Goal: Information Seeking & Learning: Learn about a topic

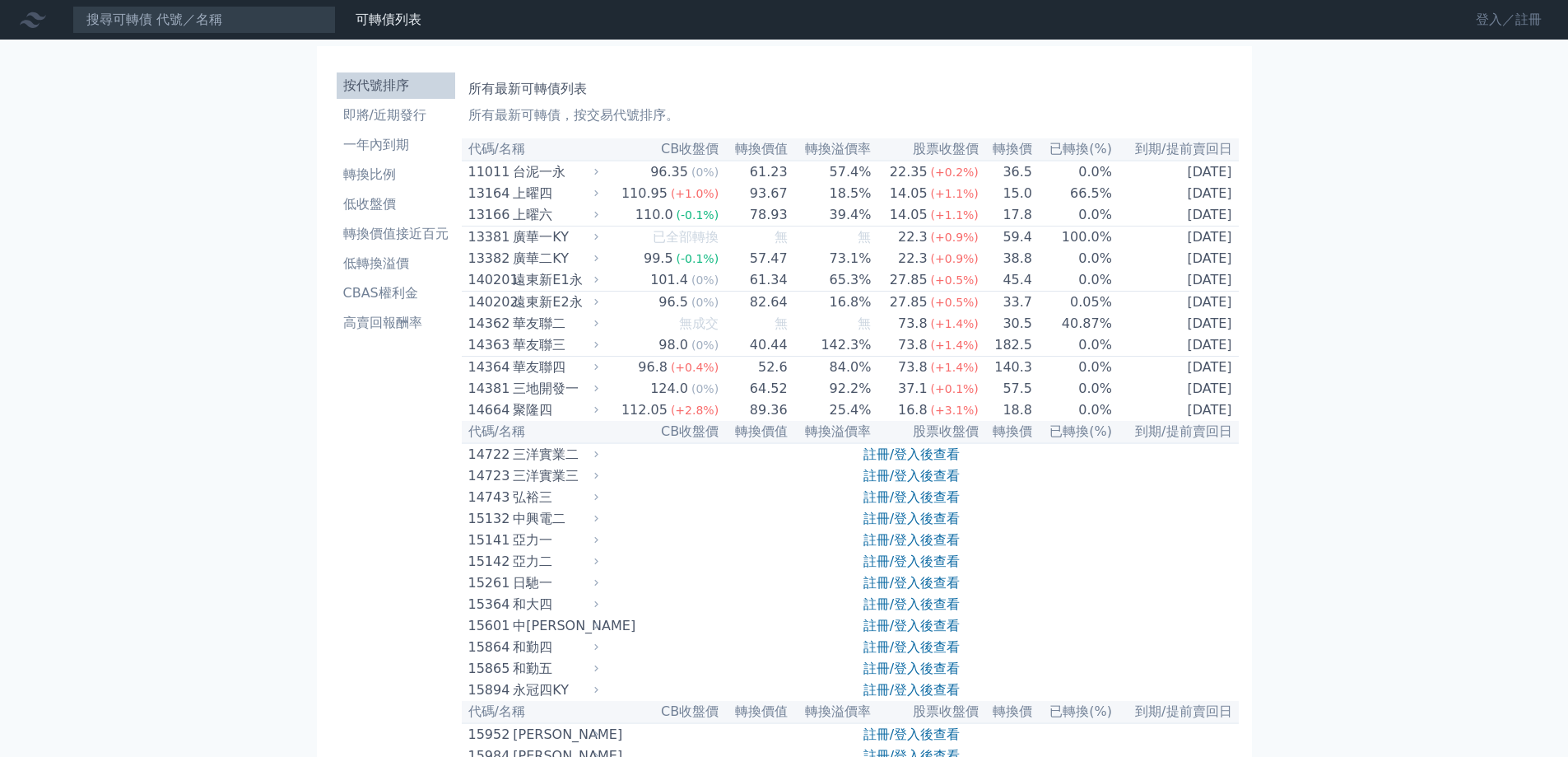
click at [1486, 26] on link "登入／註冊" at bounding box center [1509, 20] width 92 height 27
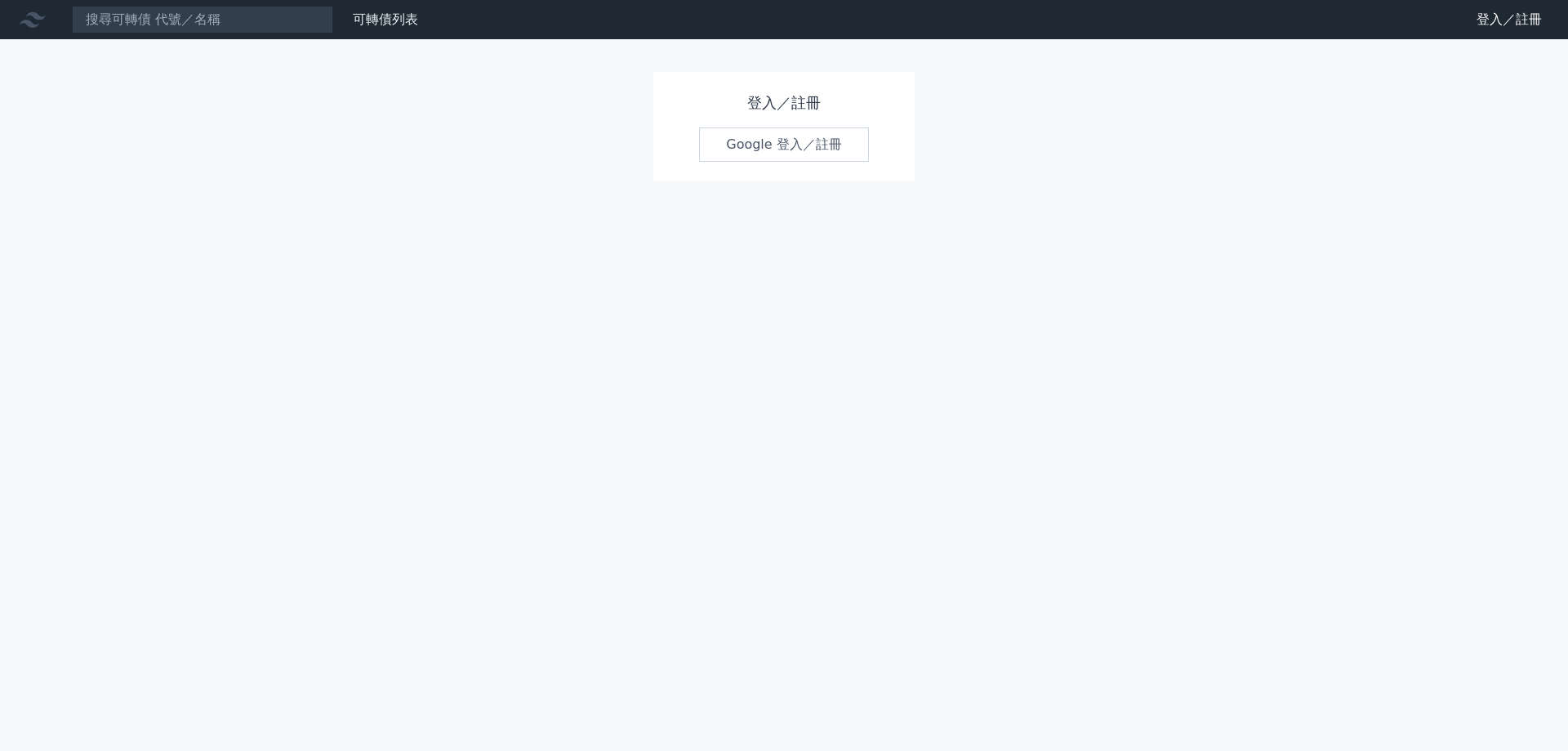
click at [840, 147] on link "Google 登入／註冊" at bounding box center [784, 145] width 170 height 35
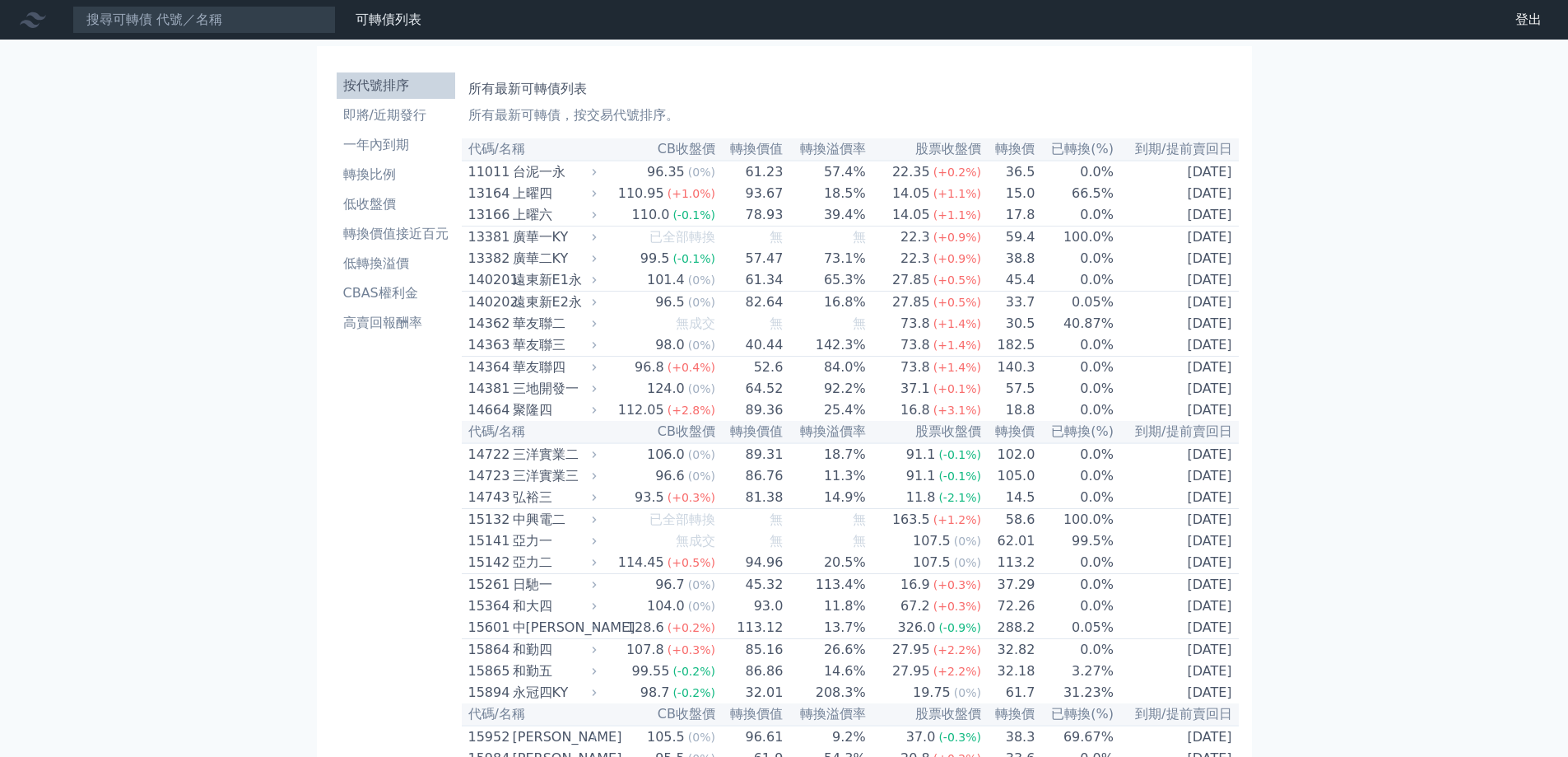
scroll to position [6176, 0]
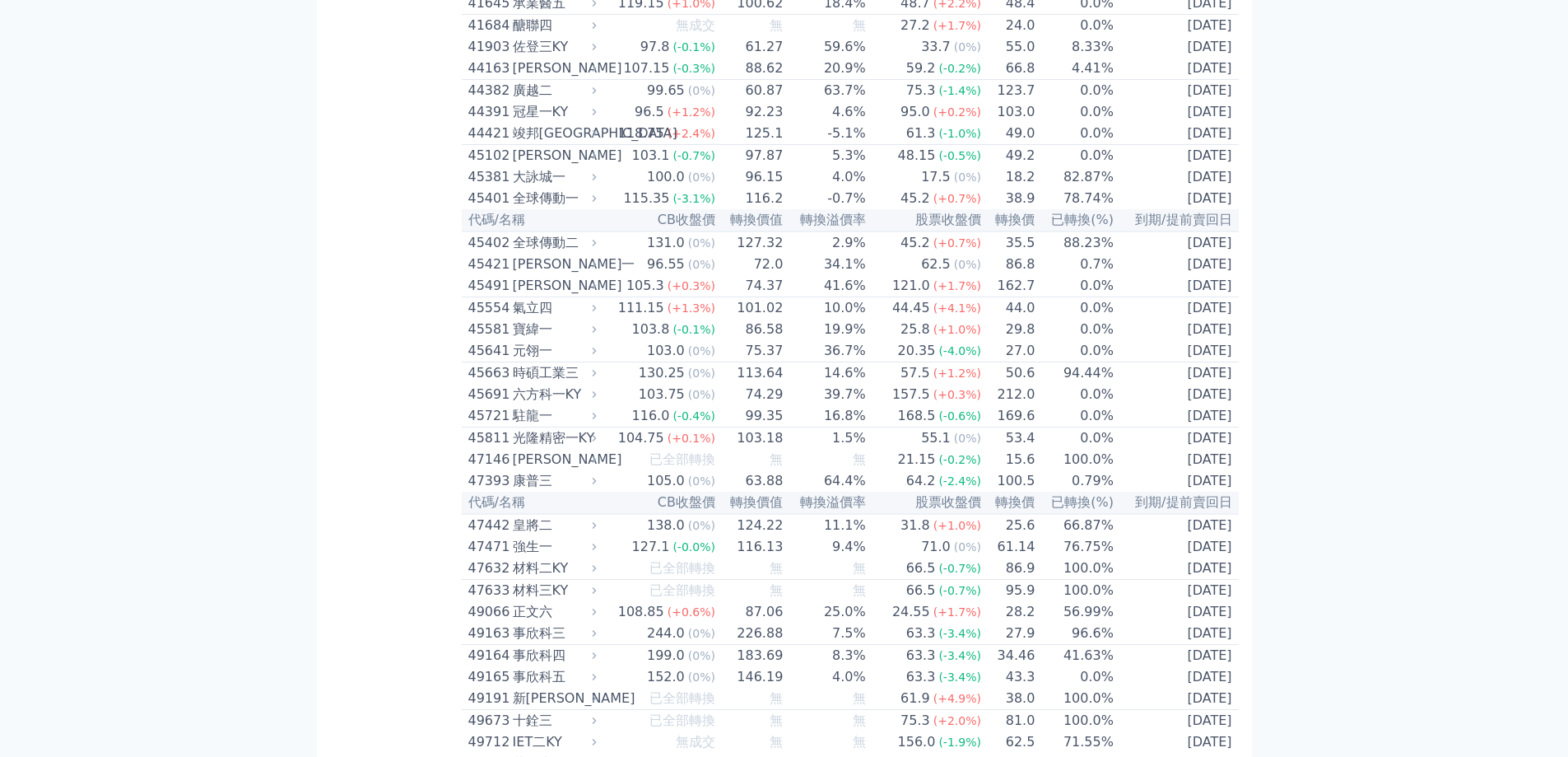
scroll to position [0, 0]
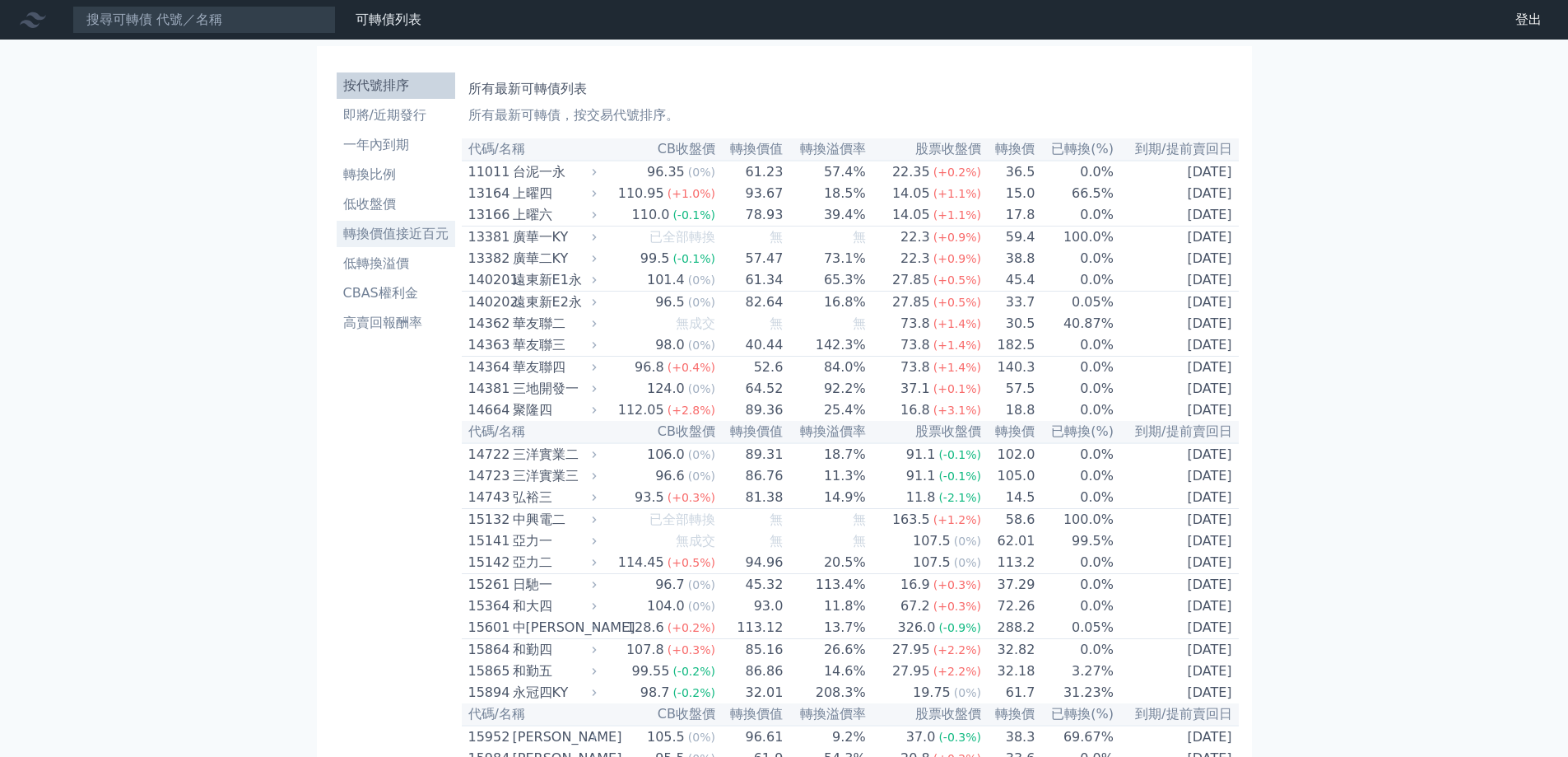
click at [390, 234] on li "轉換價值接近百元" at bounding box center [396, 234] width 118 height 20
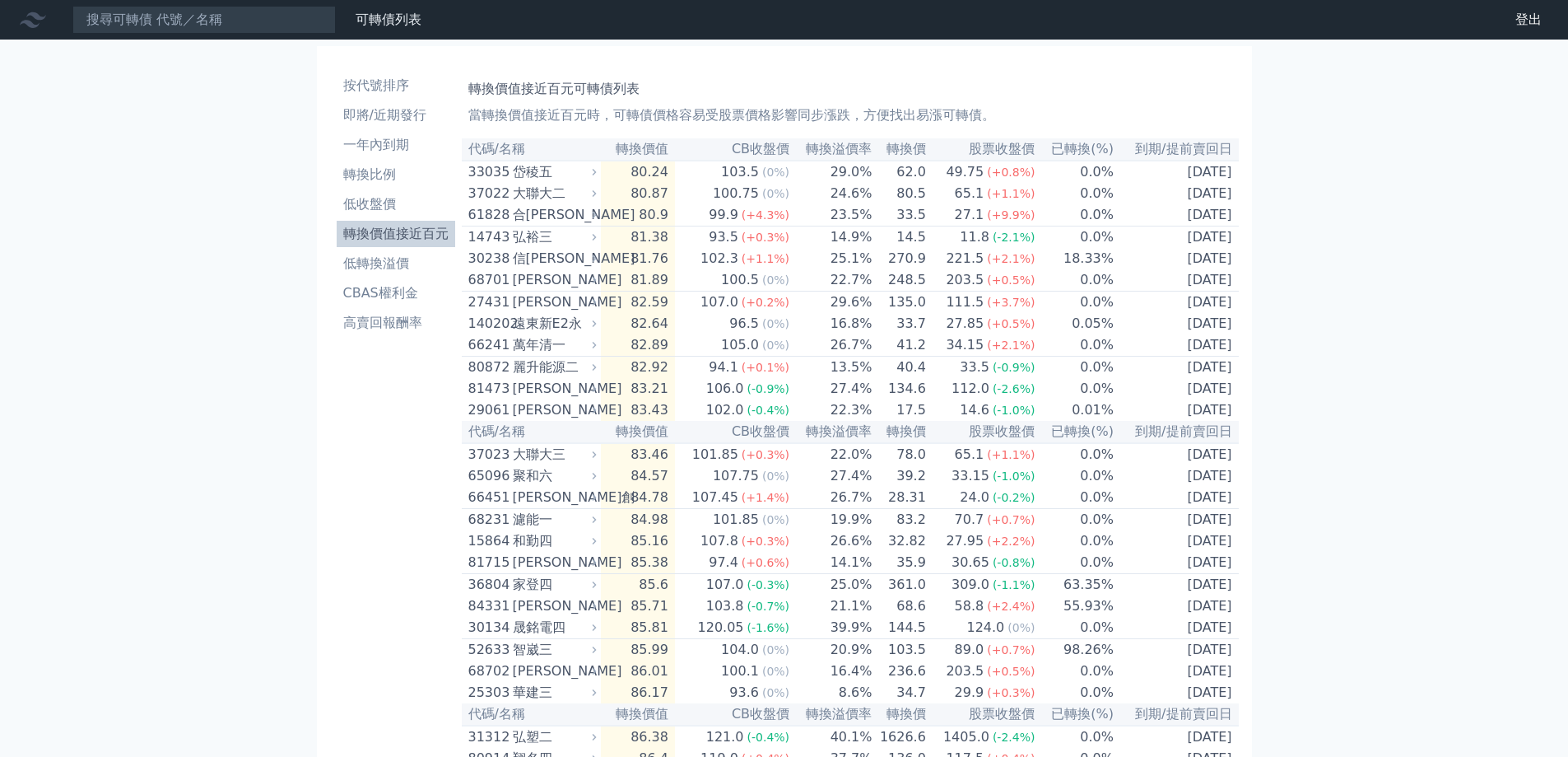
click at [406, 77] on li "按代號排序" at bounding box center [396, 86] width 118 height 20
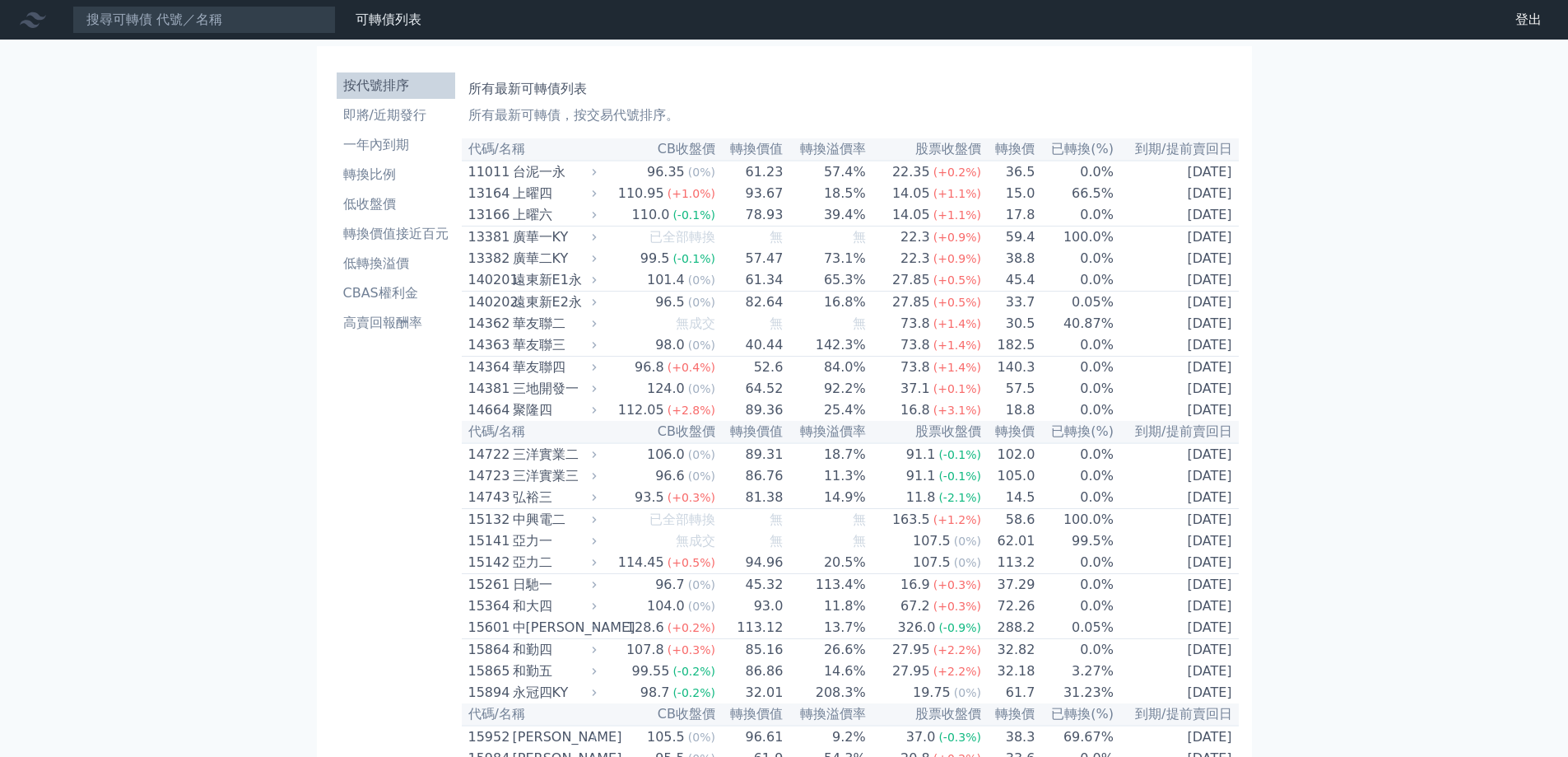
scroll to position [2857, 0]
